Goal: Transaction & Acquisition: Purchase product/service

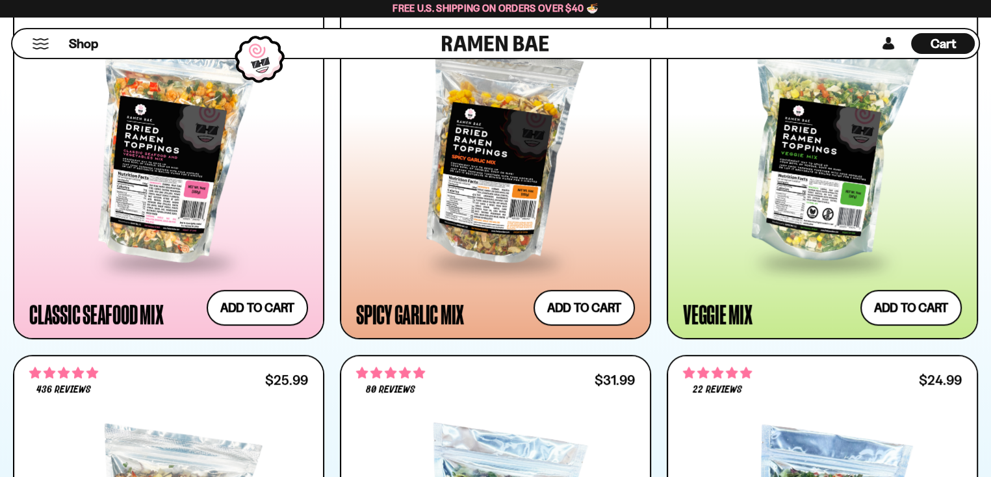
scroll to position [909, 0]
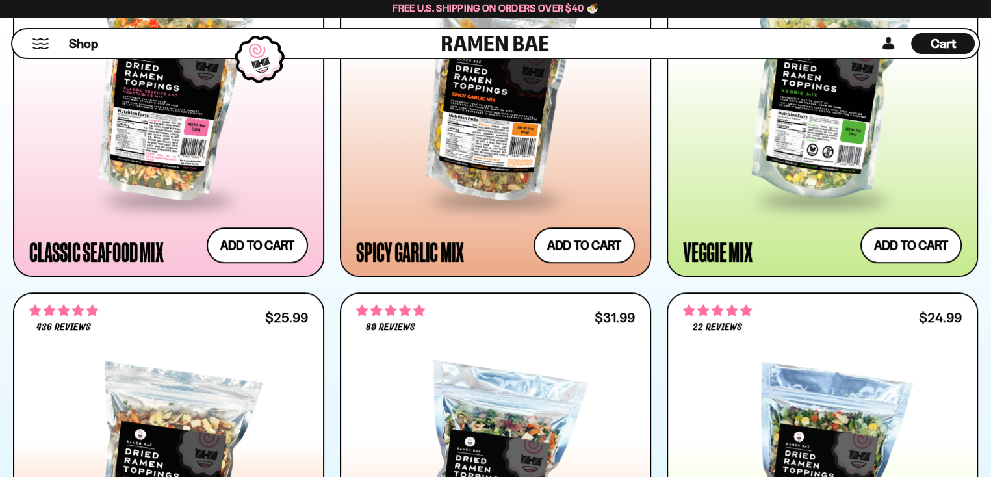
drag, startPoint x: 985, startPoint y: 177, endPoint x: 980, endPoint y: 16, distance: 161.8
click at [980, 16] on div "Free U.S. Shipping on Orders over $40 🍜" at bounding box center [495, 8] width 991 height 17
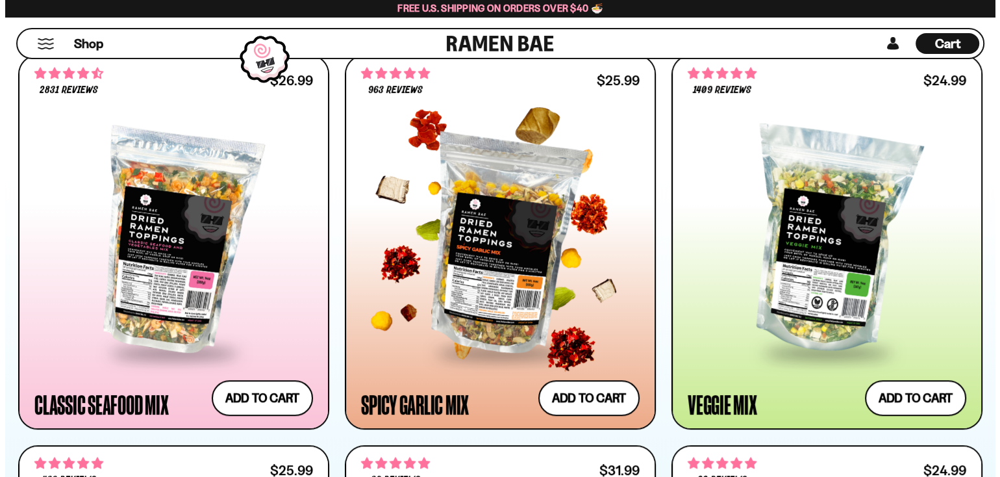
scroll to position [780, 0]
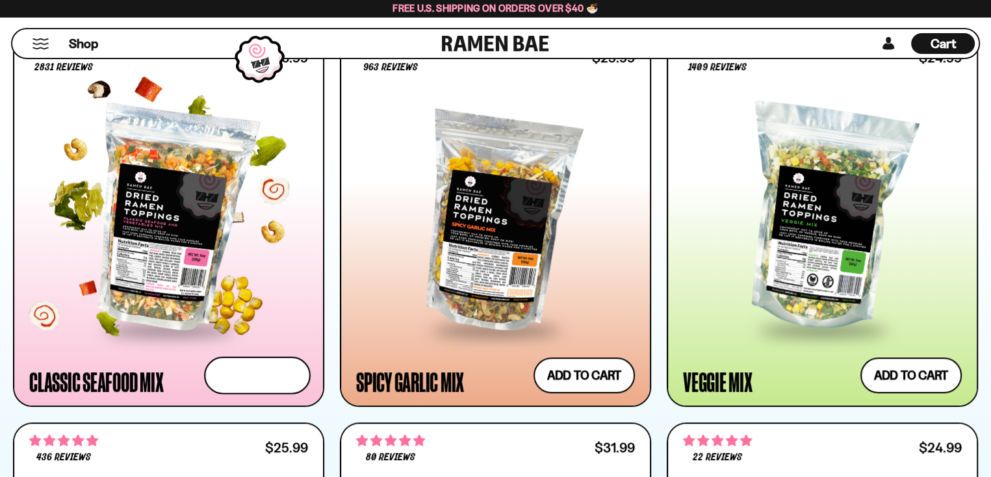
click at [254, 366] on button "Add to cart Add ― Regular price $26.99 Regular price Sale price $26.99 Unit pri…" at bounding box center [257, 375] width 107 height 38
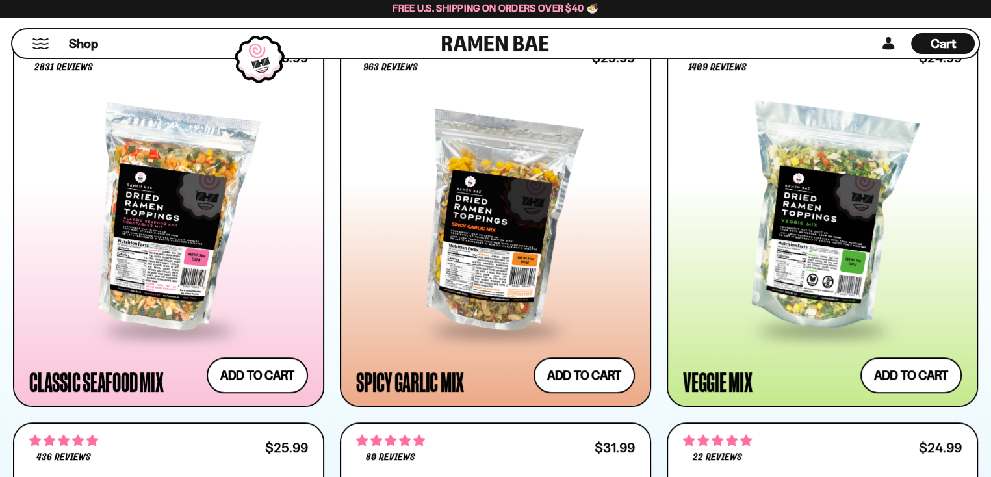
click at [255, 367] on div at bounding box center [495, 238] width 991 height 477
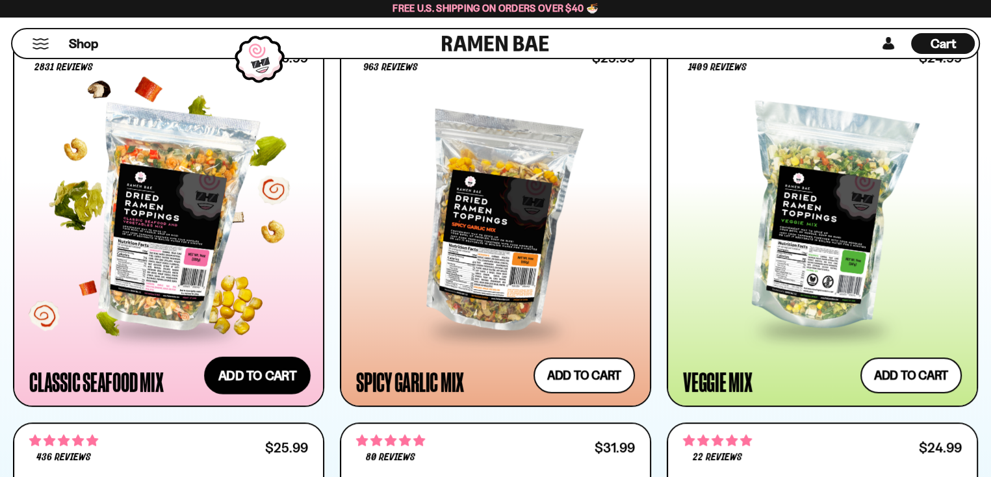
click at [258, 375] on button "Add to cart Add ― Regular price $26.99 Regular price Sale price $26.99 Unit pri…" at bounding box center [257, 375] width 107 height 38
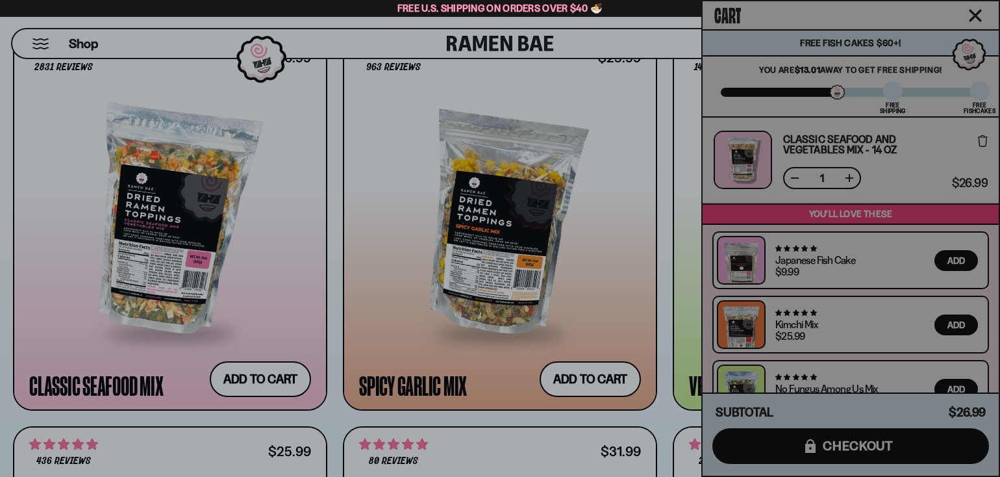
click at [258, 375] on div at bounding box center [500, 238] width 1000 height 477
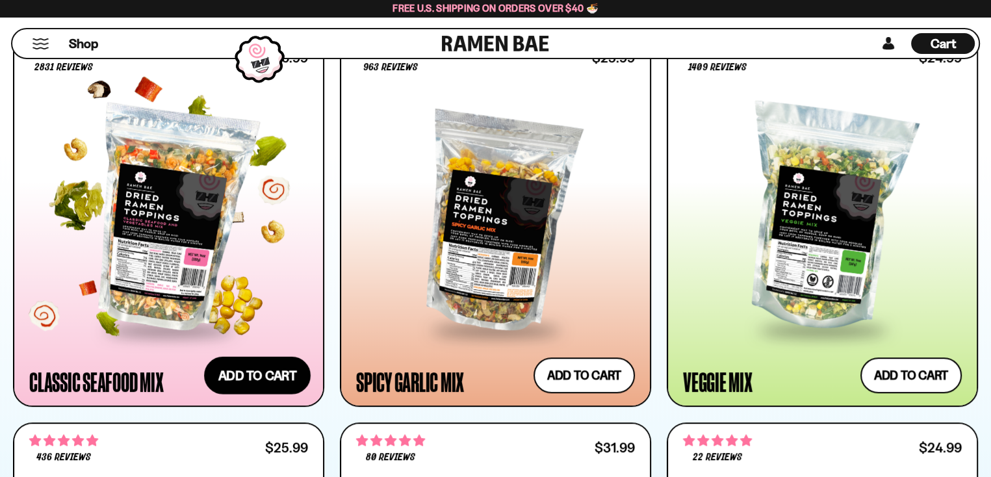
click at [270, 383] on button "Add to cart Add ― Regular price $26.99 Regular price Sale price $26.99 Unit pri…" at bounding box center [257, 375] width 107 height 38
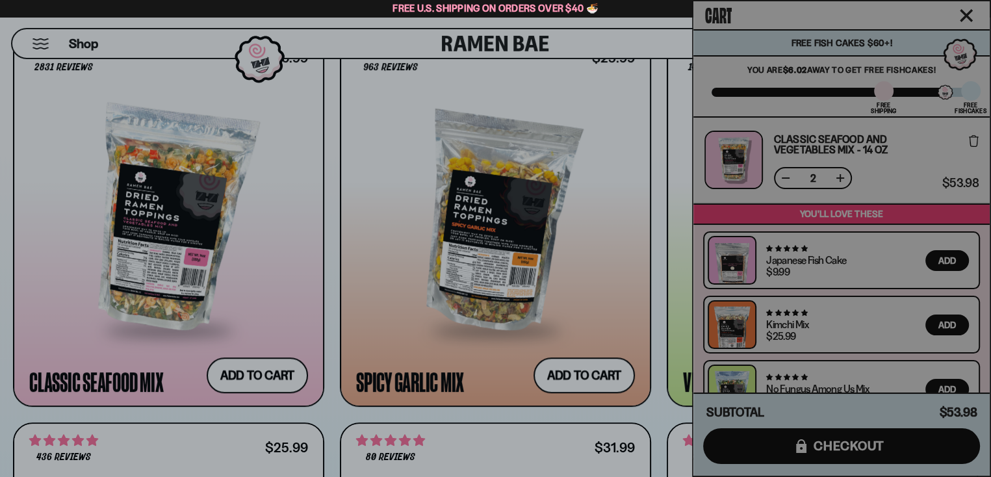
click at [270, 383] on div at bounding box center [495, 238] width 991 height 477
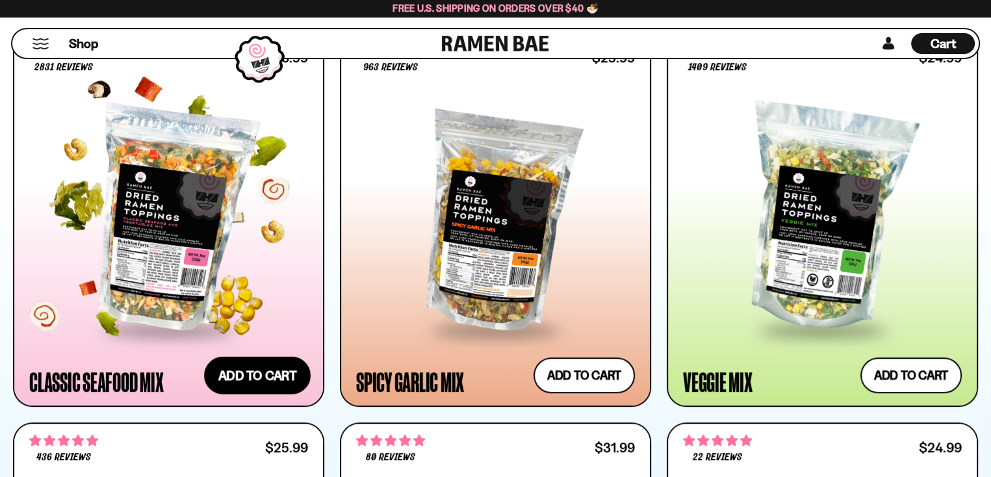
click at [265, 370] on button "Add to cart Add ― Regular price $26.99 Regular price Sale price $26.99 Unit pri…" at bounding box center [257, 375] width 107 height 38
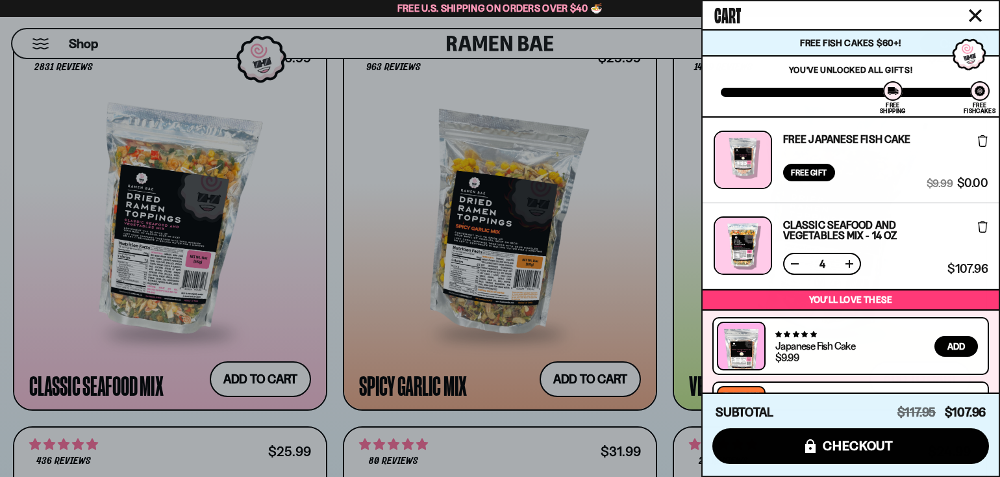
click at [793, 266] on button at bounding box center [795, 263] width 13 height 13
click at [793, 263] on button at bounding box center [795, 263] width 13 height 13
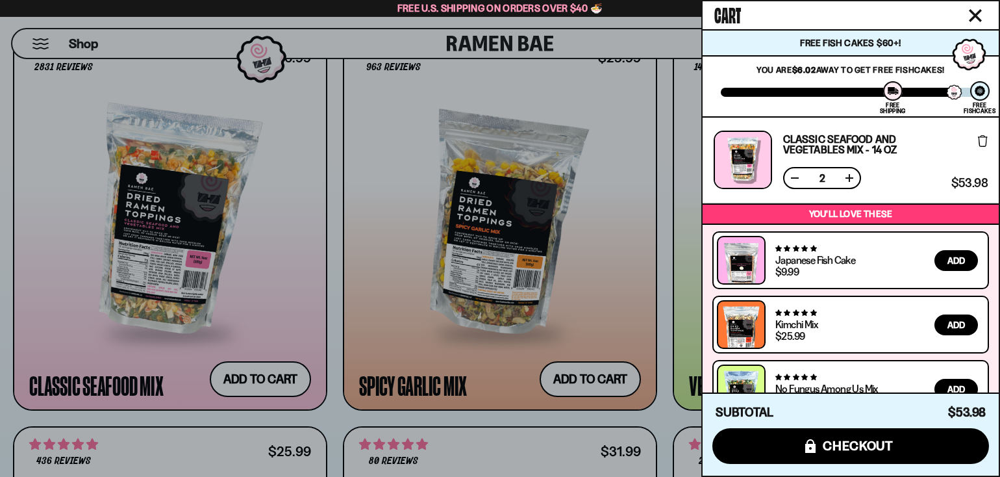
click at [792, 180] on button at bounding box center [795, 177] width 13 height 13
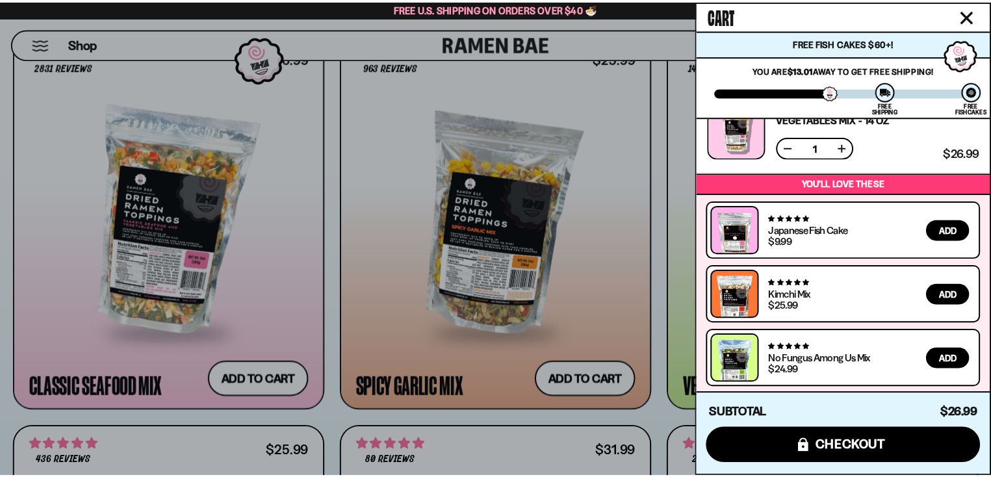
scroll to position [0, 0]
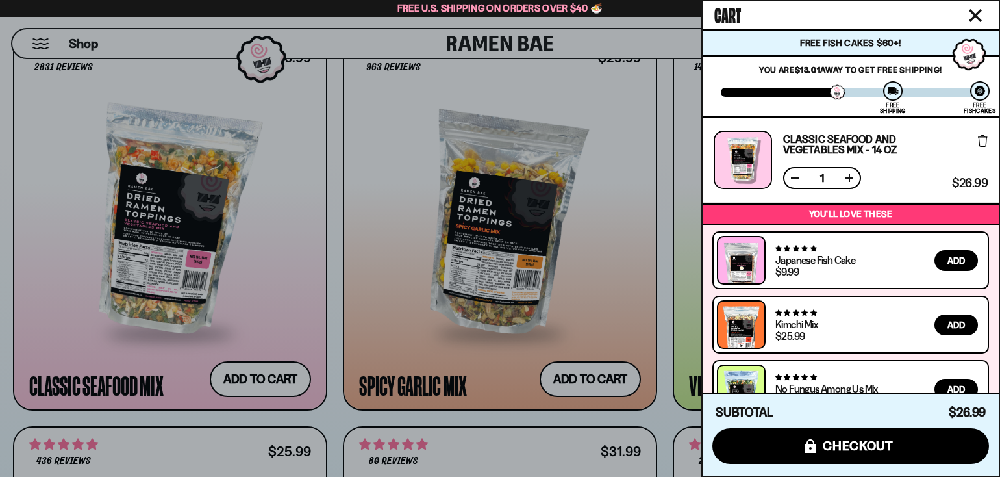
click at [616, 108] on div at bounding box center [500, 238] width 1000 height 477
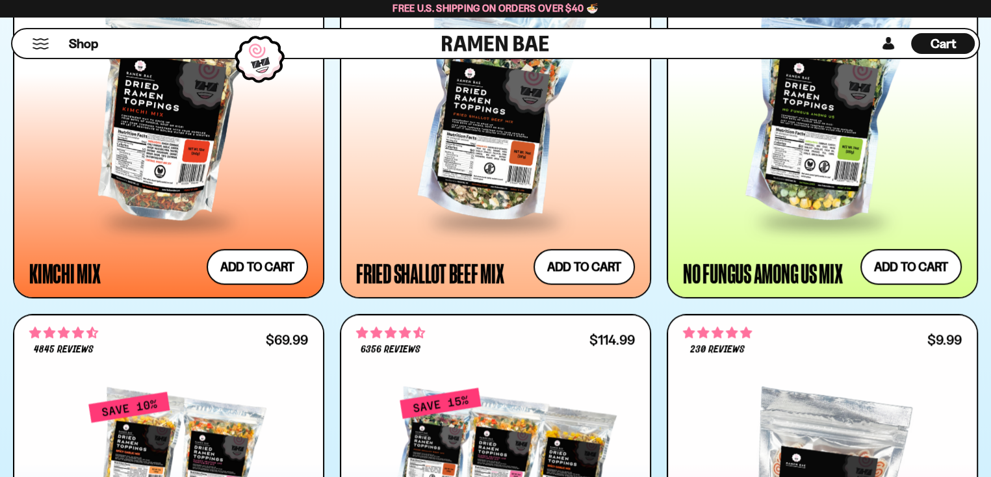
scroll to position [1299, 0]
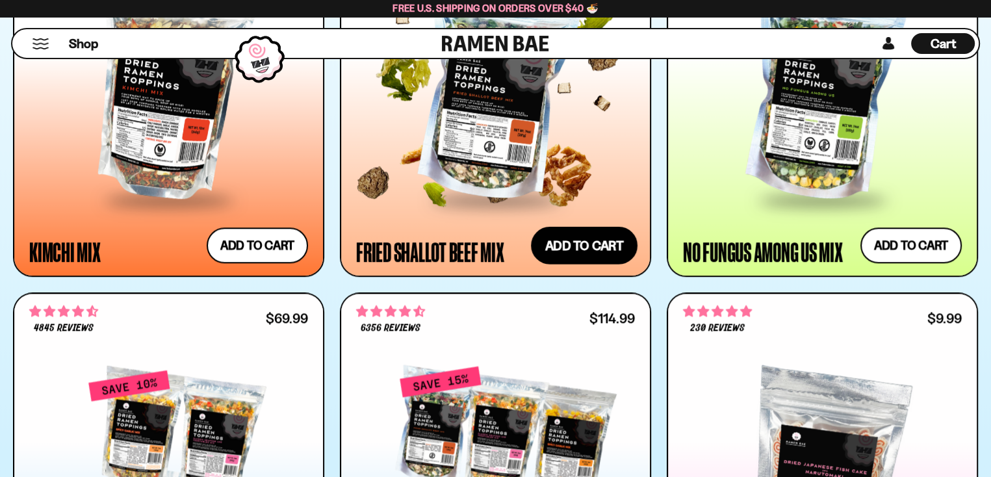
click at [597, 245] on button "Add to cart Add ― Regular price $31.99 Regular price Sale price $31.99 Unit pri…" at bounding box center [584, 246] width 107 height 38
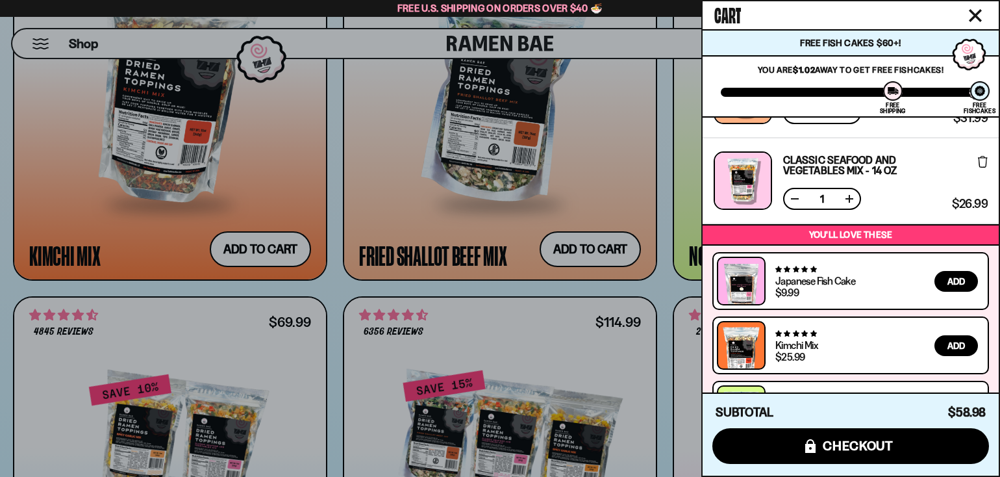
scroll to position [0, 0]
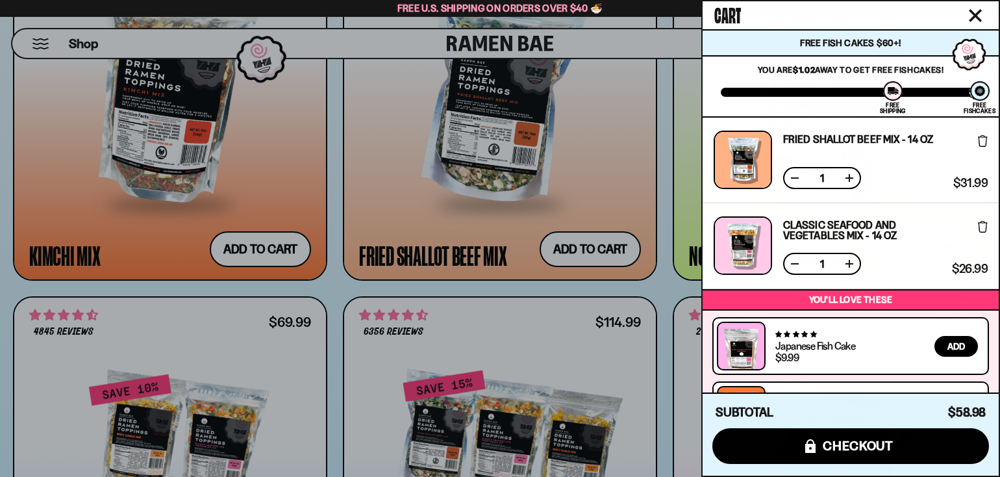
click at [672, 214] on div at bounding box center [500, 238] width 1000 height 477
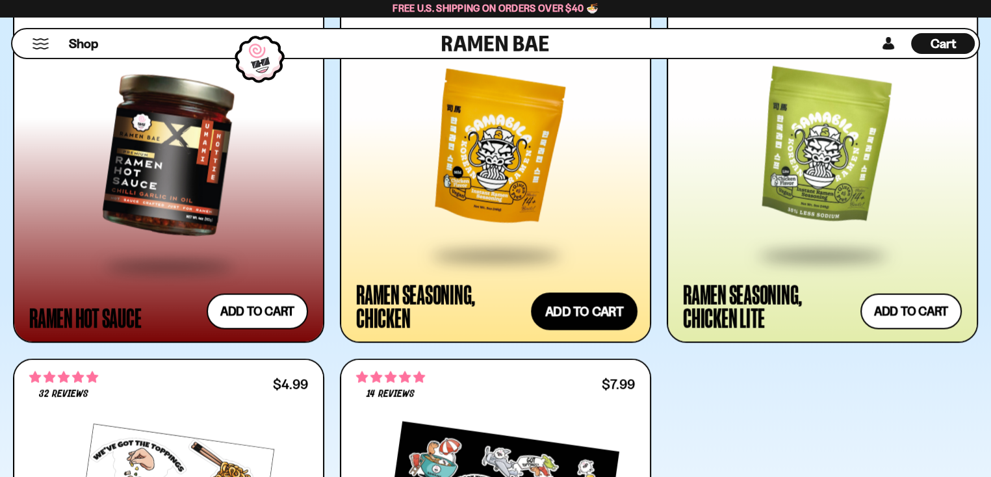
click at [594, 299] on button "Add to cart Add ― Regular price $14.99 Regular price Sale price $14.99 Unit pri…" at bounding box center [584, 312] width 107 height 38
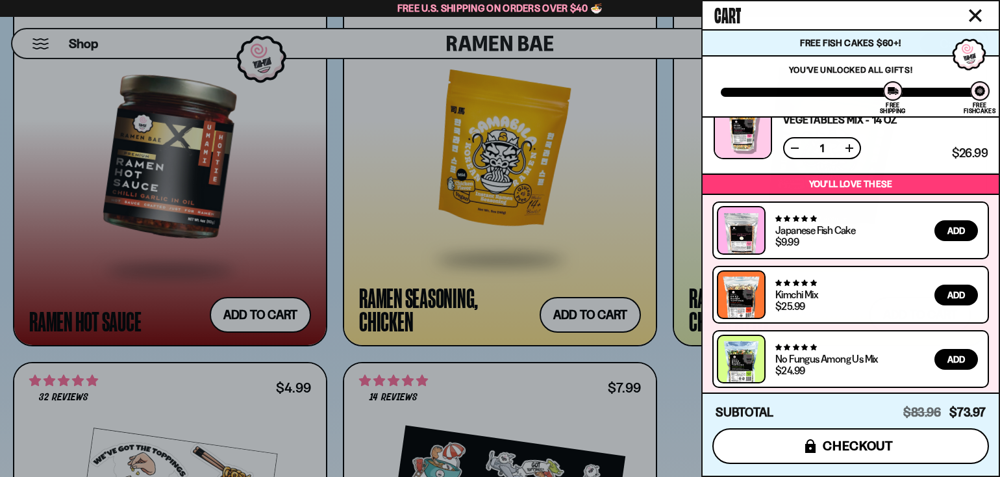
click at [869, 441] on span "checkout" at bounding box center [858, 445] width 71 height 14
